Goal: Information Seeking & Learning: Learn about a topic

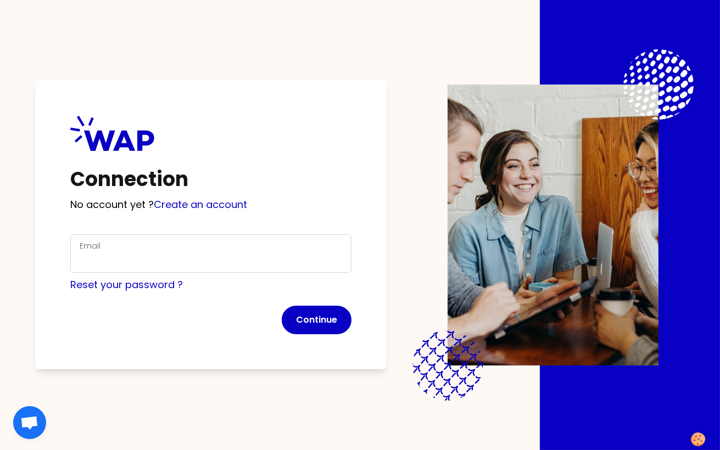
click at [101, 247] on div "Email" at bounding box center [211, 254] width 263 height 29
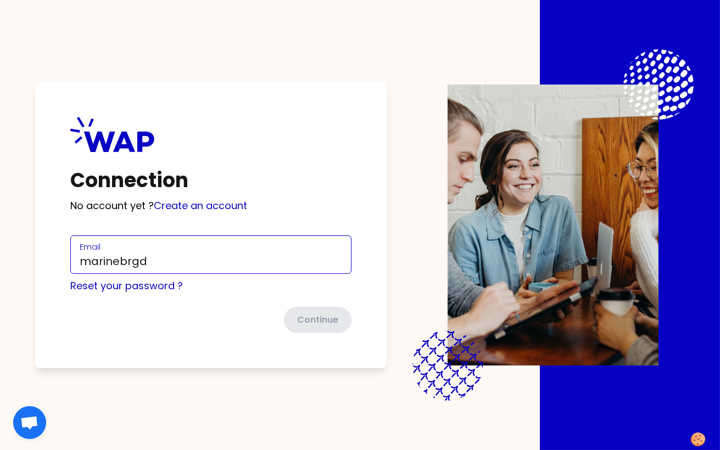
type input "[EMAIL_ADDRESS][DOMAIN_NAME]"
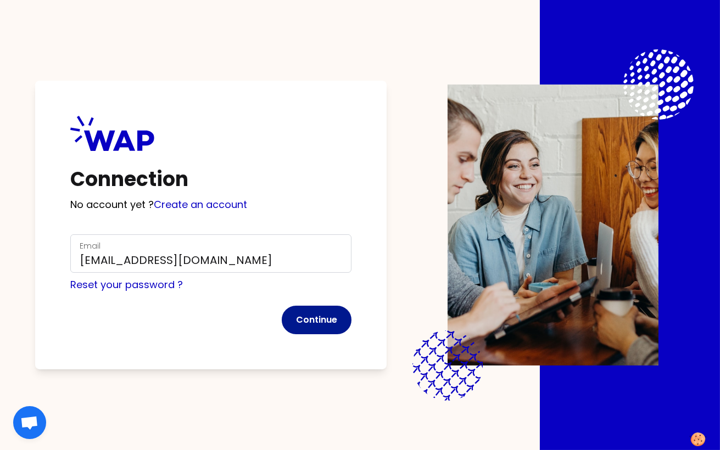
click at [315, 325] on button "Continue" at bounding box center [317, 320] width 70 height 29
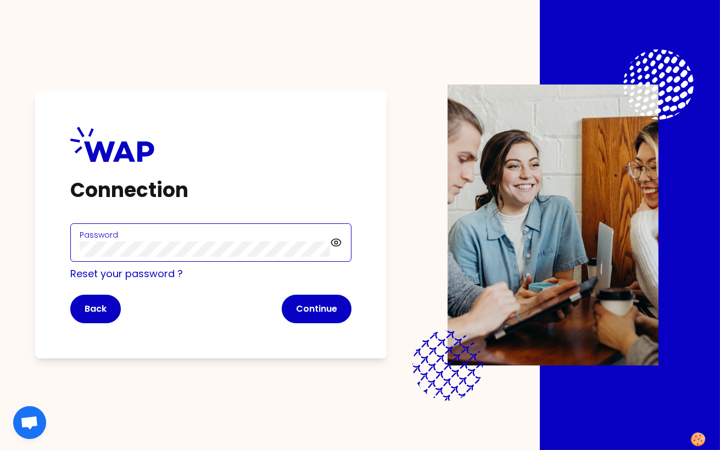
click button "Continue" at bounding box center [317, 309] width 70 height 29
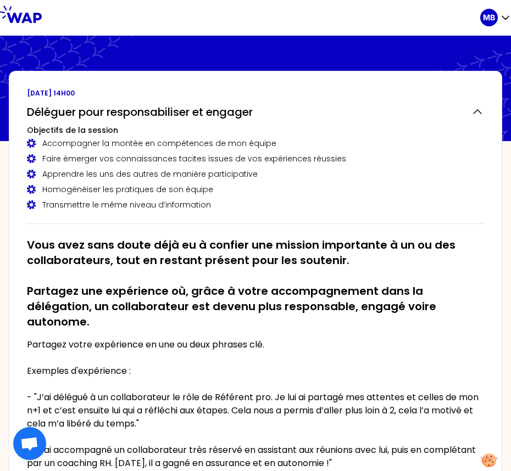
click at [42, 242] on h2 "Vous avez sans doute déjà eu à confier une mission importante à un ou des colla…" at bounding box center [255, 283] width 457 height 92
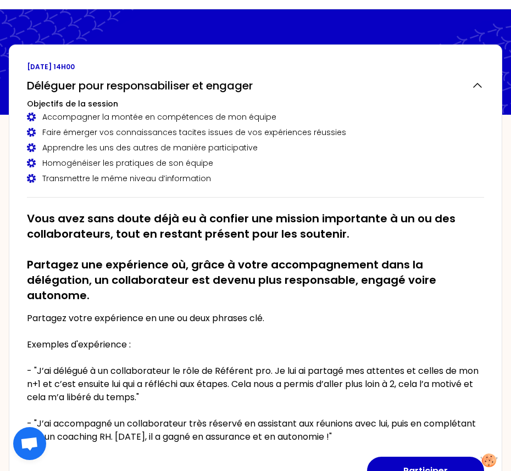
scroll to position [30, 0]
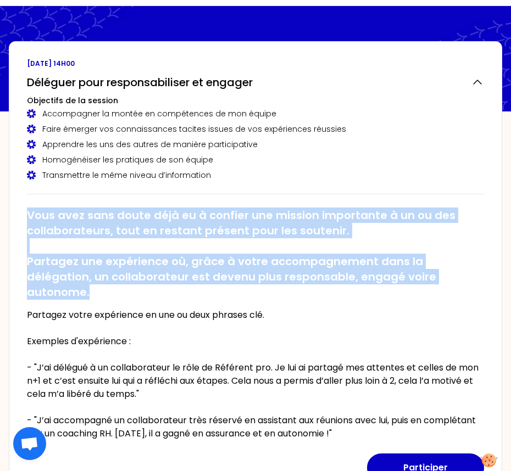
drag, startPoint x: 28, startPoint y: 211, endPoint x: 450, endPoint y: 282, distance: 428.2
click at [450, 282] on h2 "Vous avez sans doute déjà eu à confier une mission importante à un ou des colla…" at bounding box center [255, 254] width 457 height 92
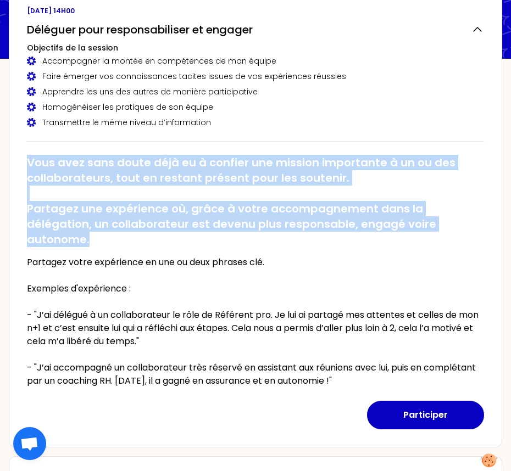
scroll to position [84, 0]
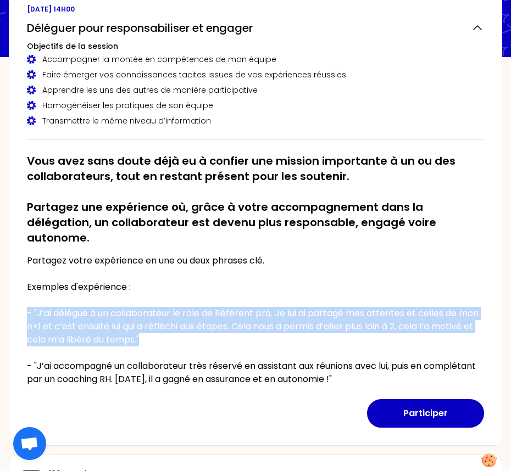
drag, startPoint x: 24, startPoint y: 294, endPoint x: 170, endPoint y: 326, distance: 149.4
click at [170, 326] on div "[DATE] 14h00 Déléguer pour responsabiliser et engager Objectifs de la session A…" at bounding box center [255, 216] width 493 height 459
